Goal: Task Accomplishment & Management: Complete application form

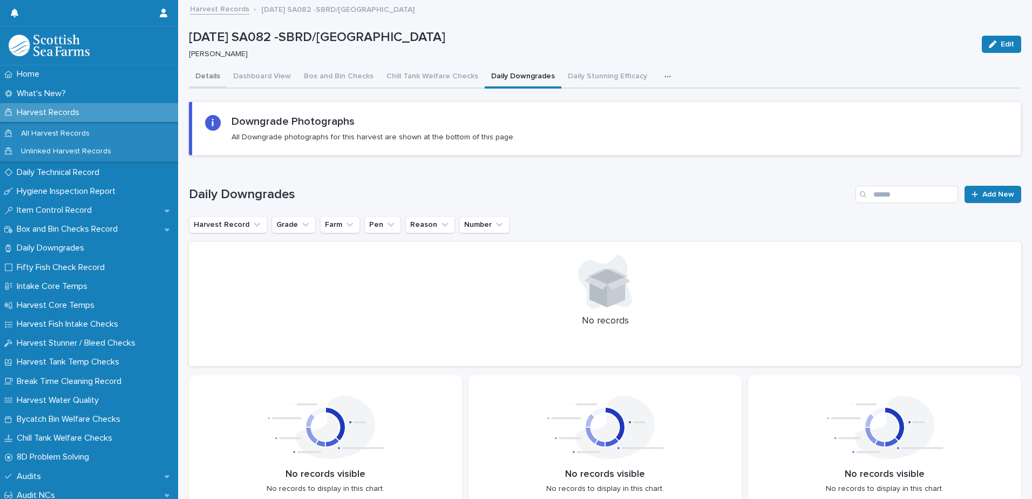
click at [207, 73] on button "Details" at bounding box center [208, 77] width 38 height 23
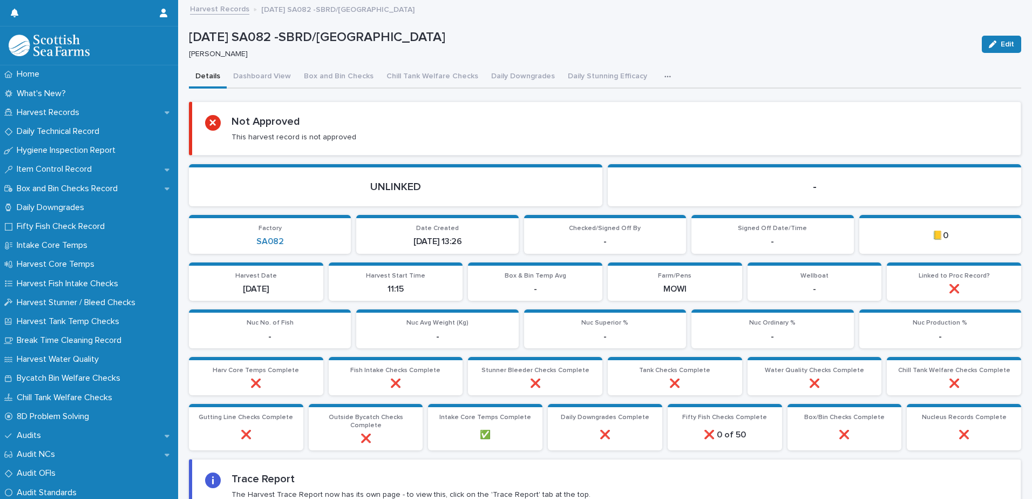
click at [231, 8] on link "Harvest Records" at bounding box center [219, 8] width 59 height 12
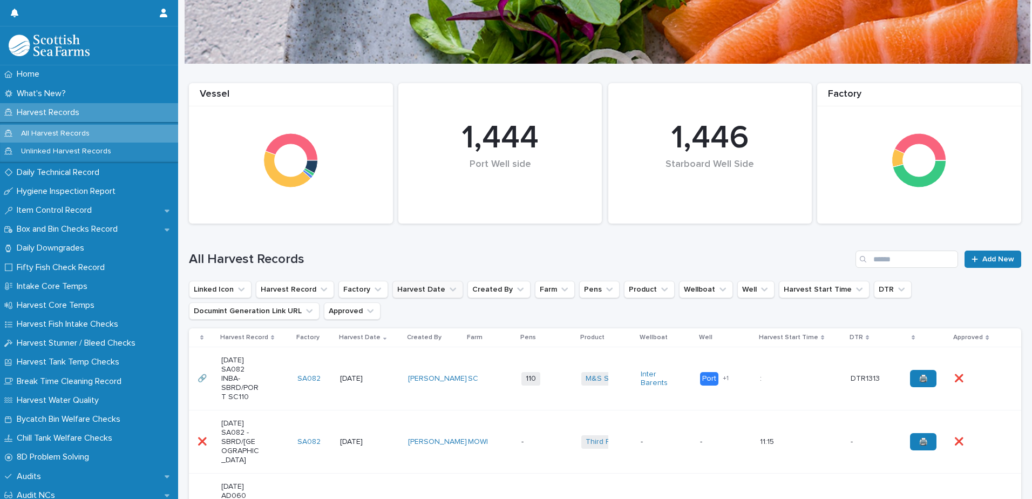
scroll to position [62, 0]
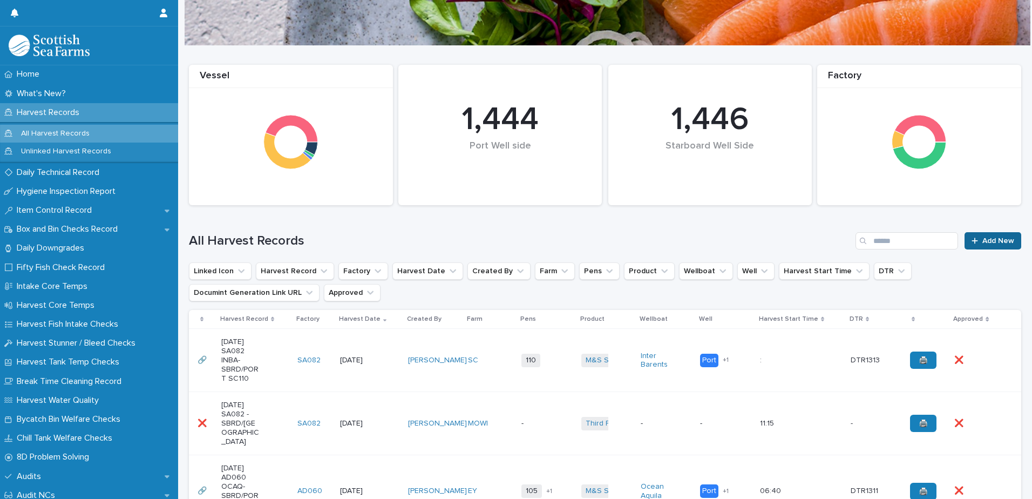
click at [982, 237] on span "Add New" at bounding box center [998, 241] width 32 height 8
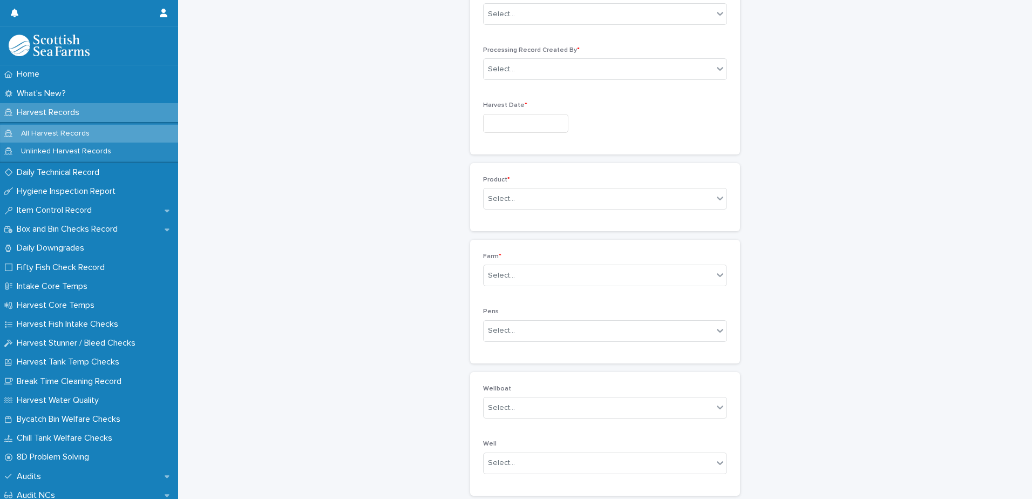
scroll to position [108, 0]
click at [516, 250] on input "text" at bounding box center [516, 251] width 1 height 9
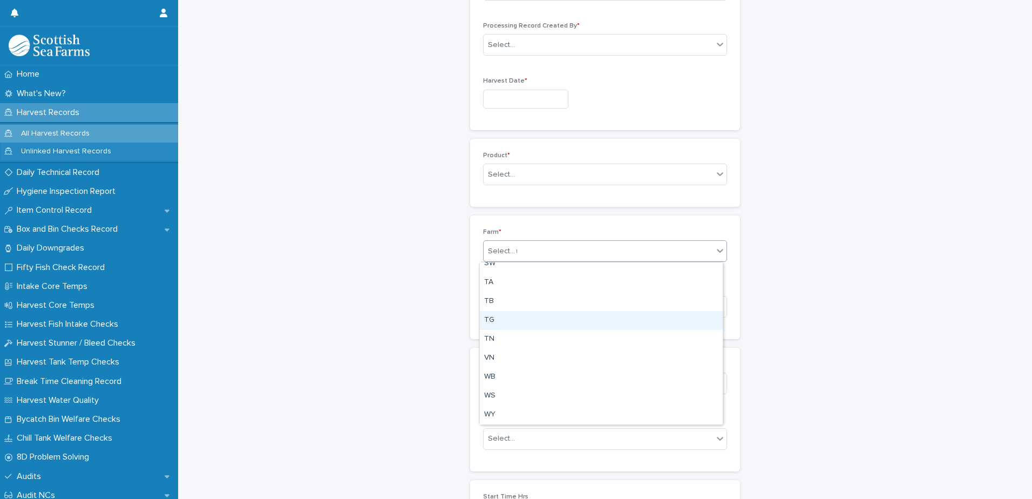
scroll to position [0, 0]
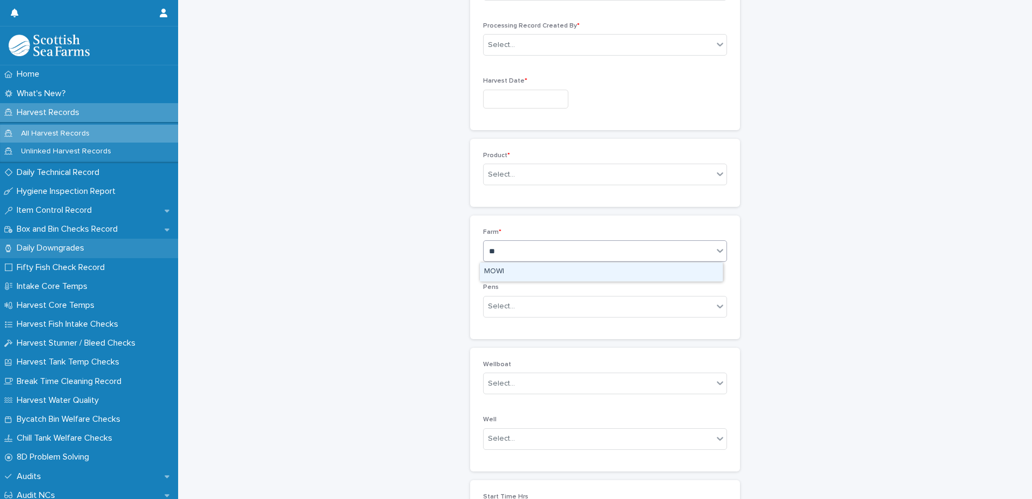
type input "**"
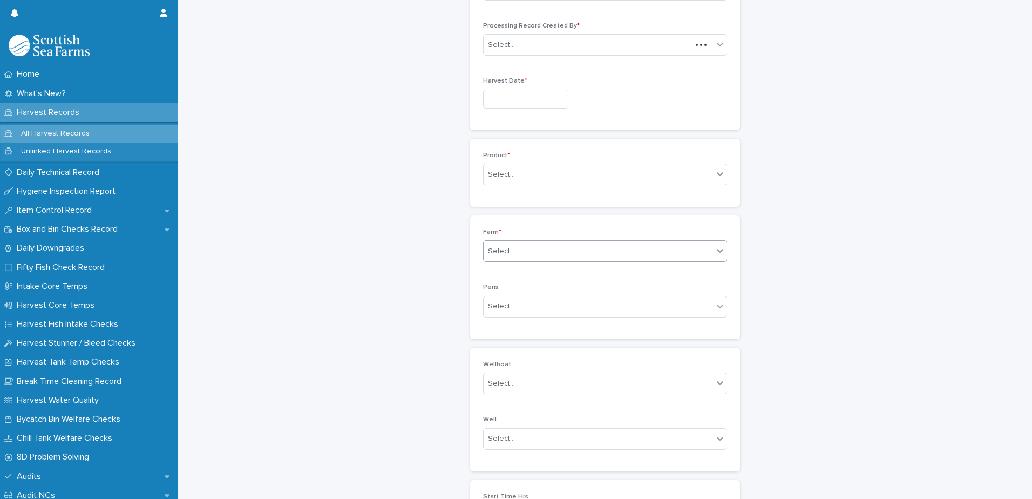
click at [483, 239] on div "Farm * Select..." at bounding box center [605, 249] width 244 height 42
drag, startPoint x: 482, startPoint y: 241, endPoint x: 487, endPoint y: 246, distance: 7.7
click at [488, 246] on div "Select..." at bounding box center [501, 251] width 27 height 11
click at [429, 247] on div "Harvest Records: add new Loading... Saving… Loading... Saving… Loading... Savin…" at bounding box center [605, 261] width 832 height 736
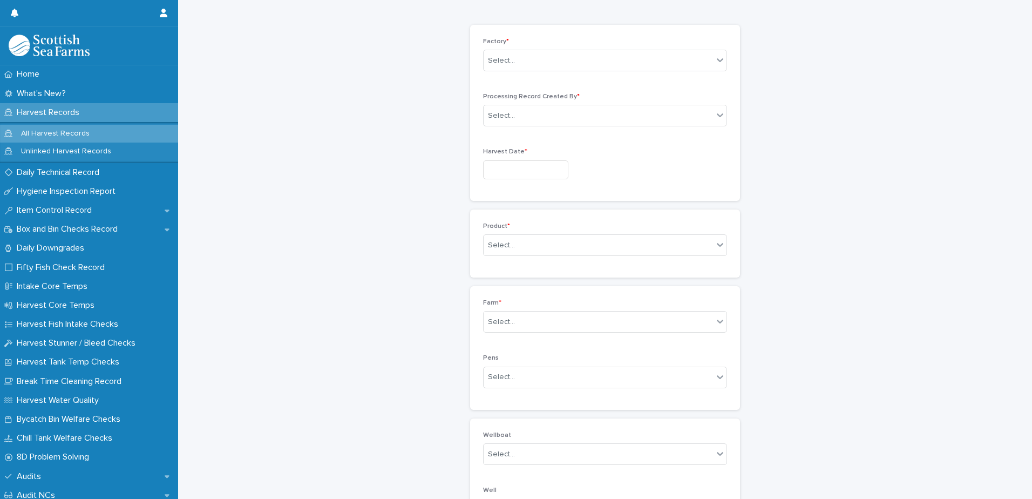
scroll to position [54, 0]
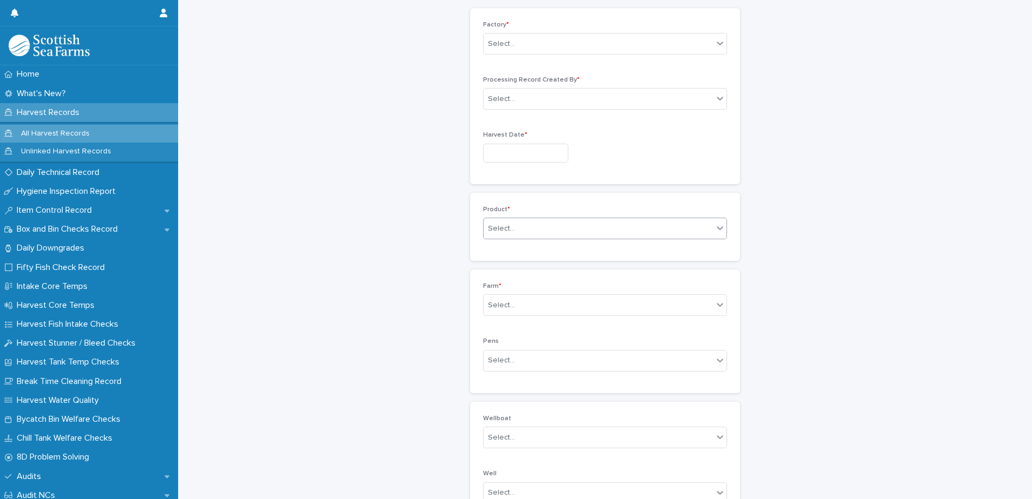
click at [506, 232] on div "Select..." at bounding box center [501, 228] width 27 height 11
click at [450, 246] on div "Harvest Records: add new Loading... Saving… Loading... Saving… Loading... Savin…" at bounding box center [605, 315] width 832 height 736
click at [505, 296] on div "Select..." at bounding box center [598, 305] width 229 height 18
type input "**"
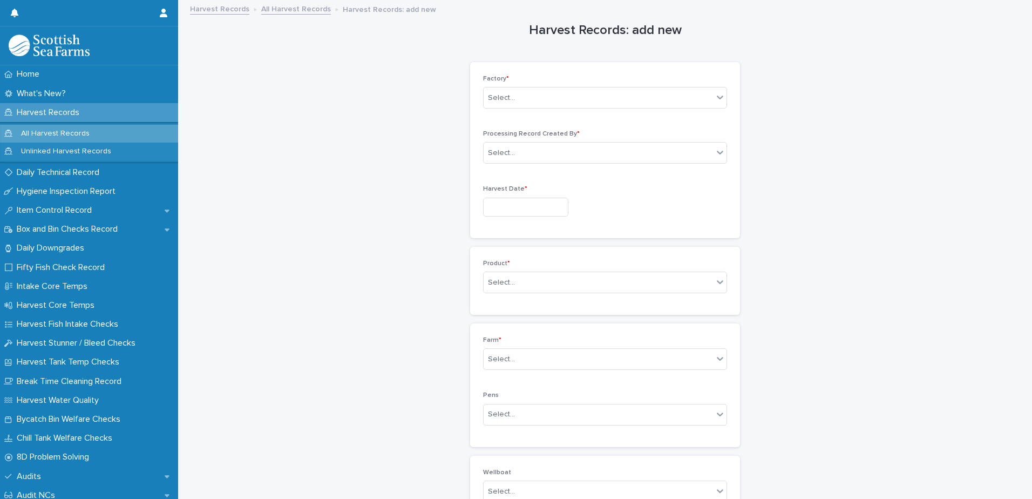
click at [305, 15] on div "Harvest Records All Harvest Records Harvest Records: add new" at bounding box center [610, 9] width 851 height 15
click at [302, 12] on link "All Harvest Records" at bounding box center [296, 8] width 70 height 12
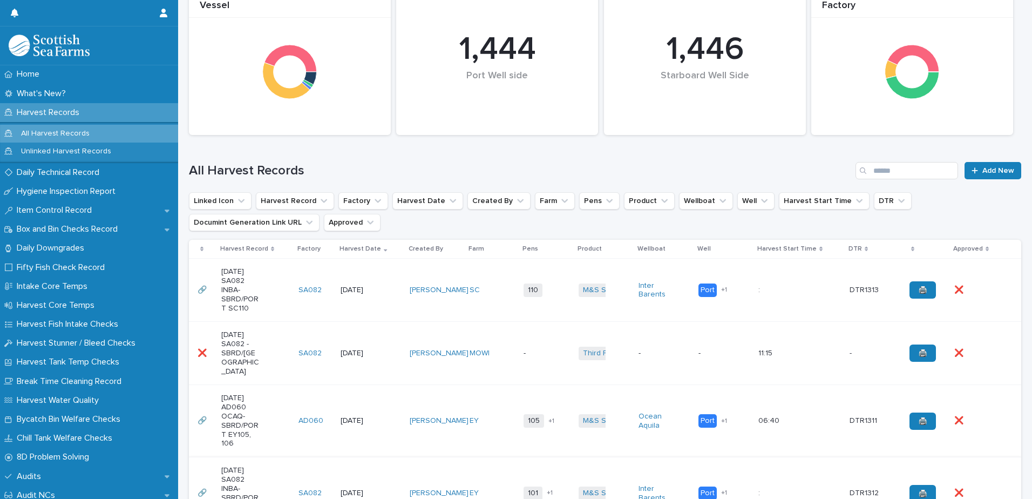
scroll to position [270, 0]
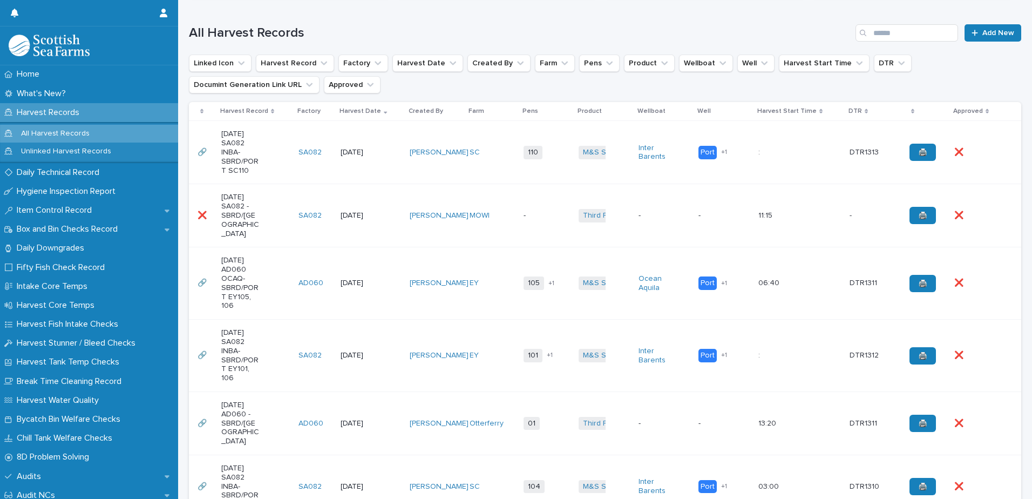
click at [778, 161] on td ": :" at bounding box center [799, 152] width 91 height 63
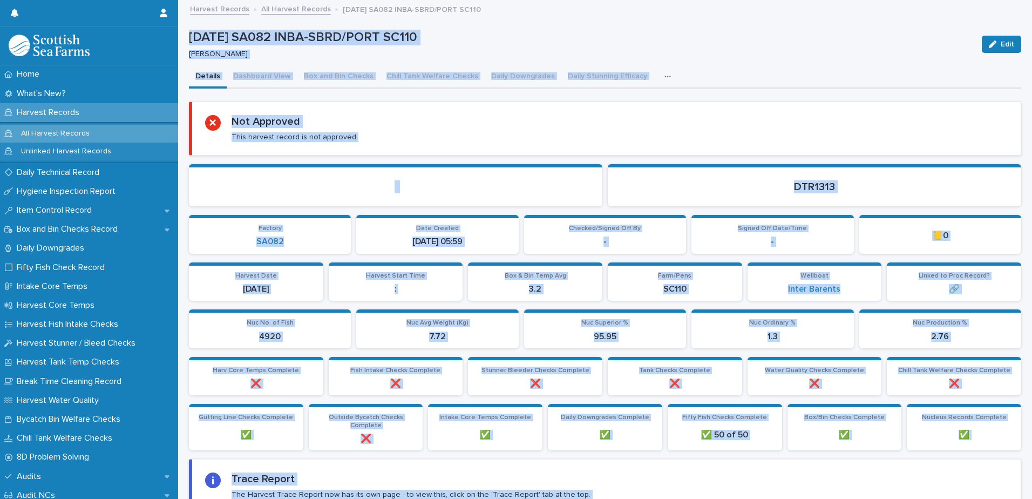
click at [695, 79] on div "Details Dashboard View Box and Bin Checks Chill Tank Welfare Checks Daily Downg…" at bounding box center [605, 77] width 832 height 23
click at [664, 74] on icon "button" at bounding box center [667, 77] width 6 height 8
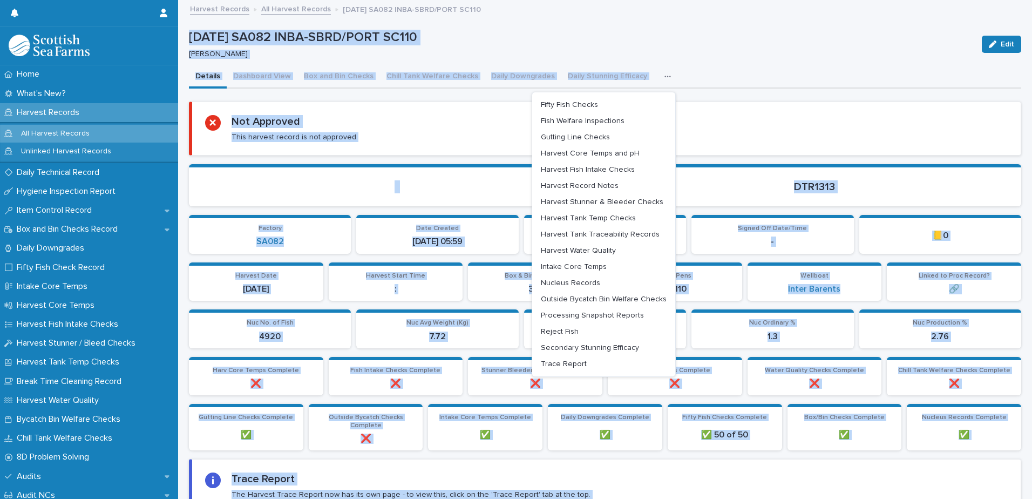
click at [731, 87] on div "Details Dashboard View Box and Bin Checks Chill Tank Welfare Checks Daily Downg…" at bounding box center [605, 77] width 832 height 23
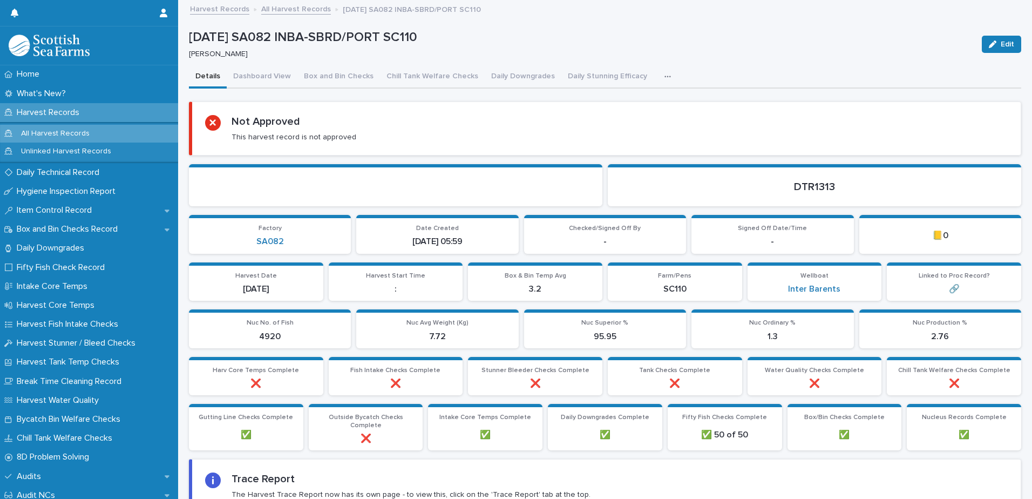
click at [989, 50] on button "Edit" at bounding box center [1001, 44] width 39 height 17
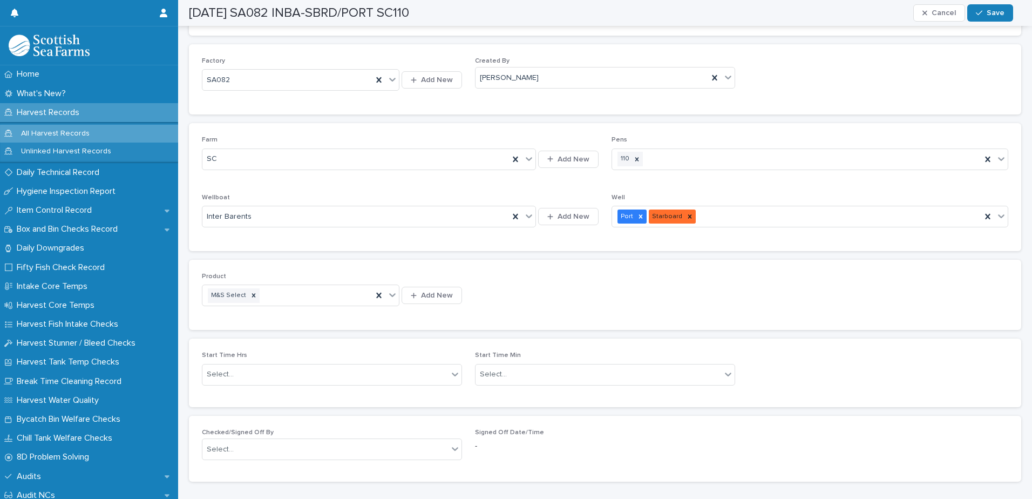
scroll to position [648, 0]
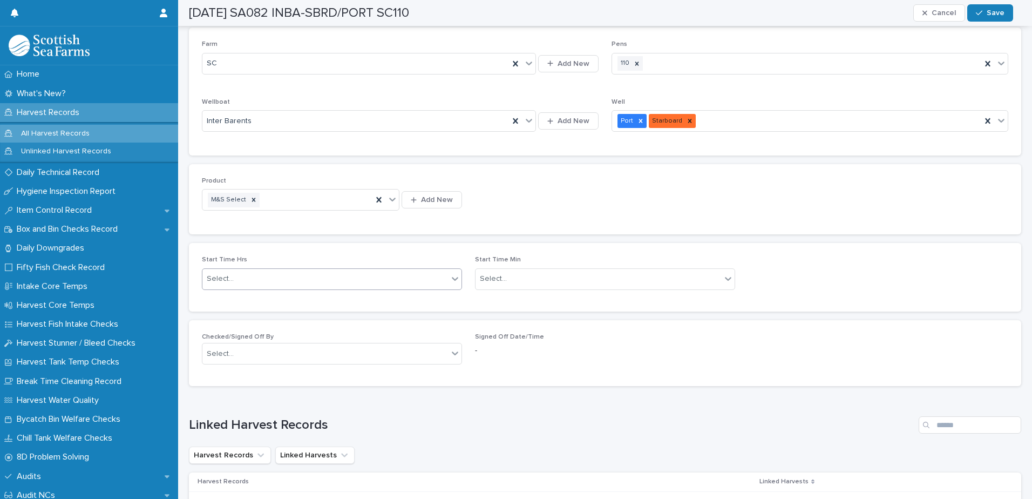
click at [253, 280] on div "Select..." at bounding box center [325, 279] width 246 height 18
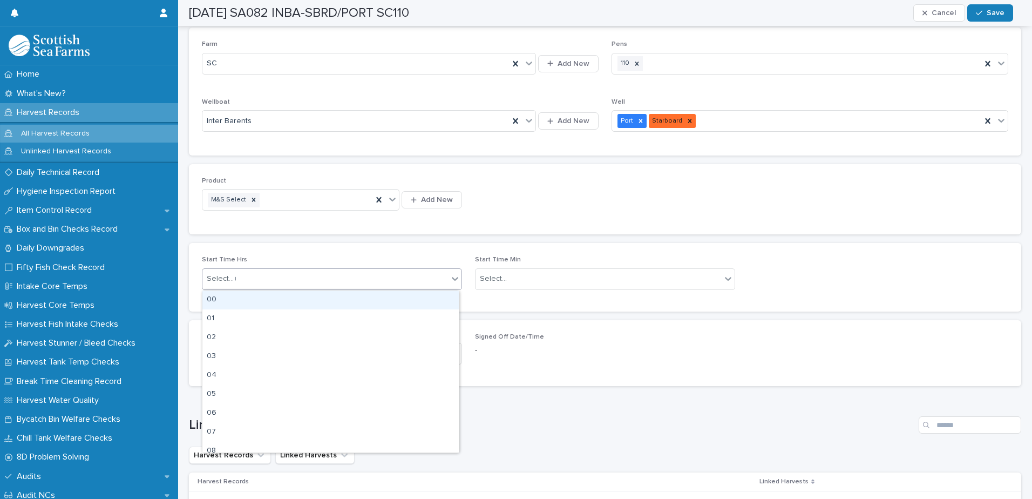
type input "**"
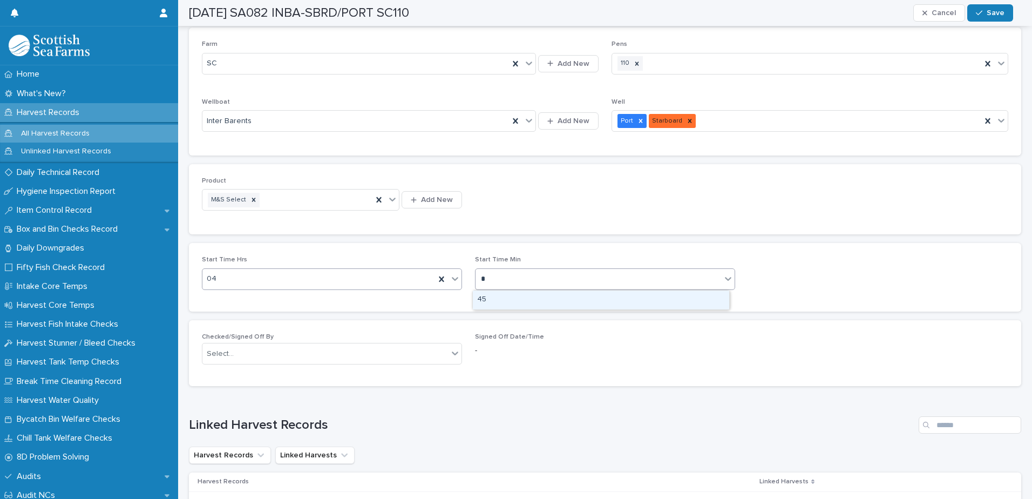
type input "**"
click at [534, 295] on div "45" at bounding box center [601, 299] width 256 height 19
click at [987, 18] on button "Save" at bounding box center [990, 12] width 46 height 17
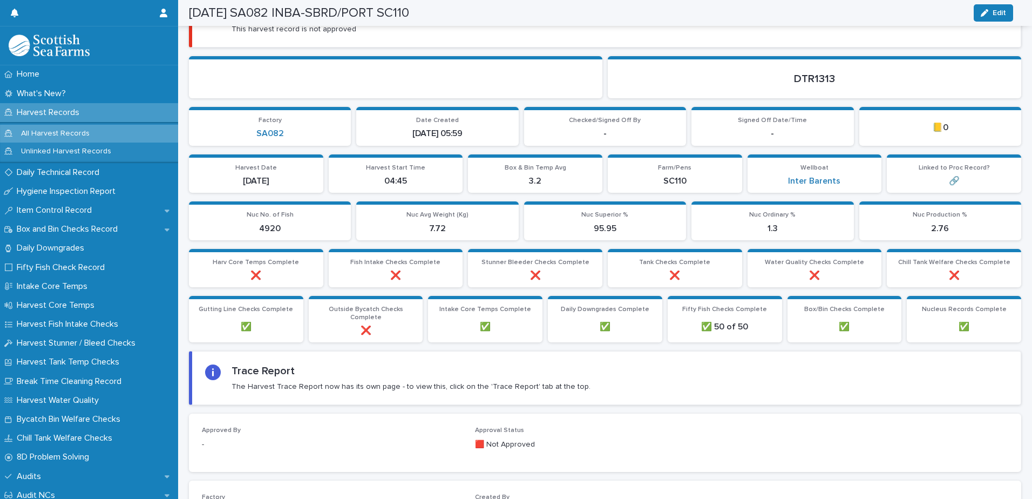
scroll to position [0, 0]
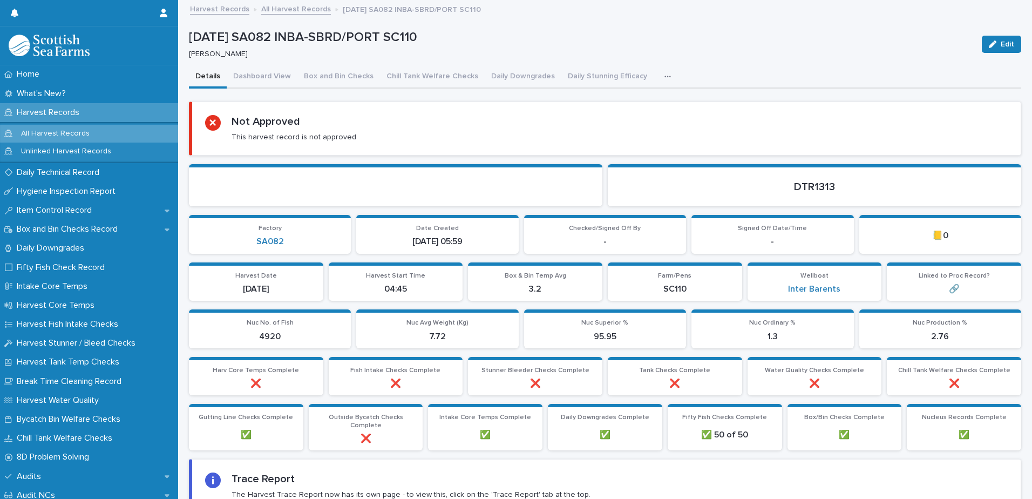
click at [279, 10] on link "All Harvest Records" at bounding box center [296, 8] width 70 height 12
